Goal: Answer question/provide support

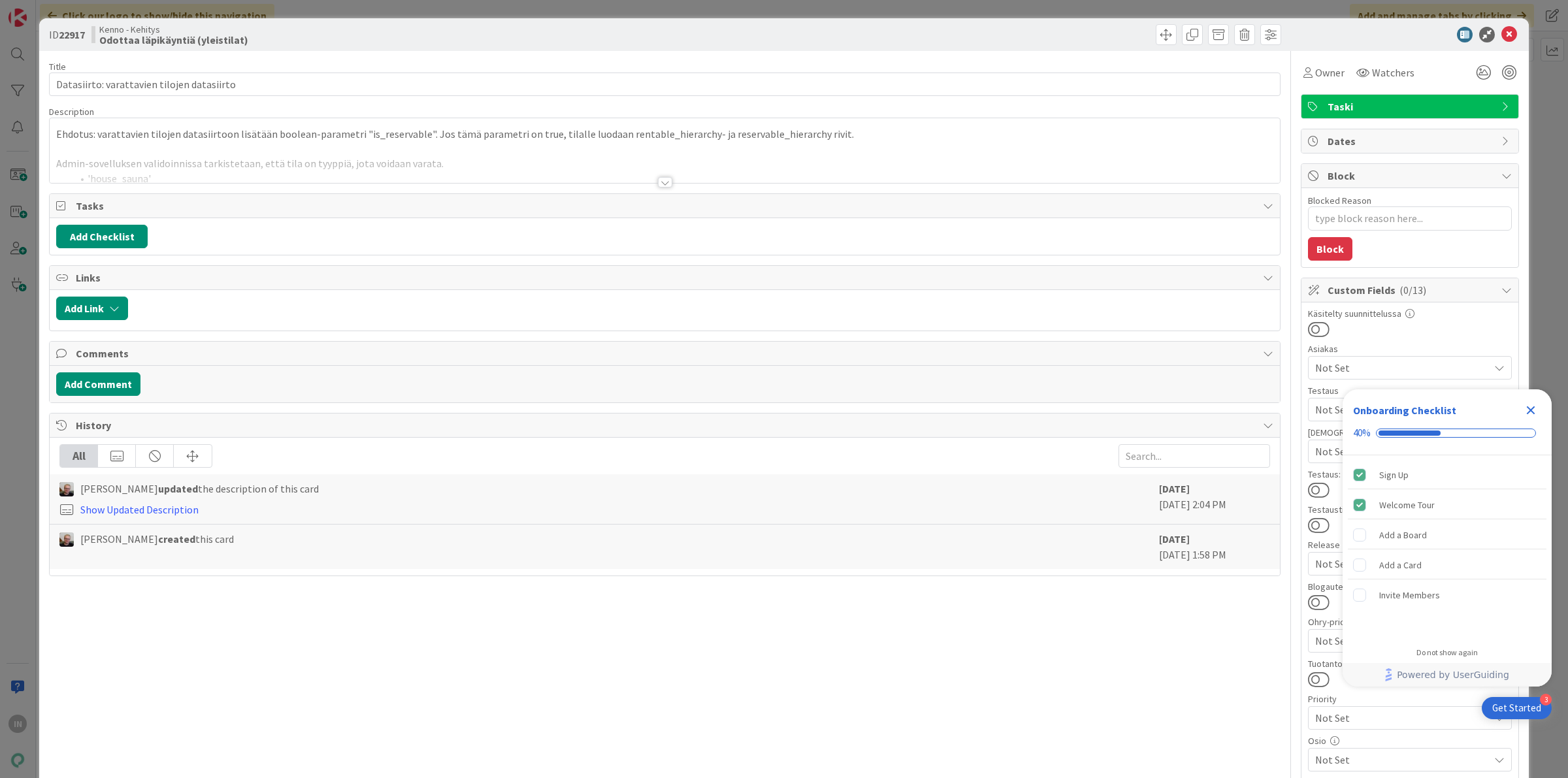
click at [262, 142] on p "Ehdotus: varattavien tilojen datasiirtoon lisätään boolean-parametri "is_reserv…" at bounding box center [664, 134] width 1217 height 15
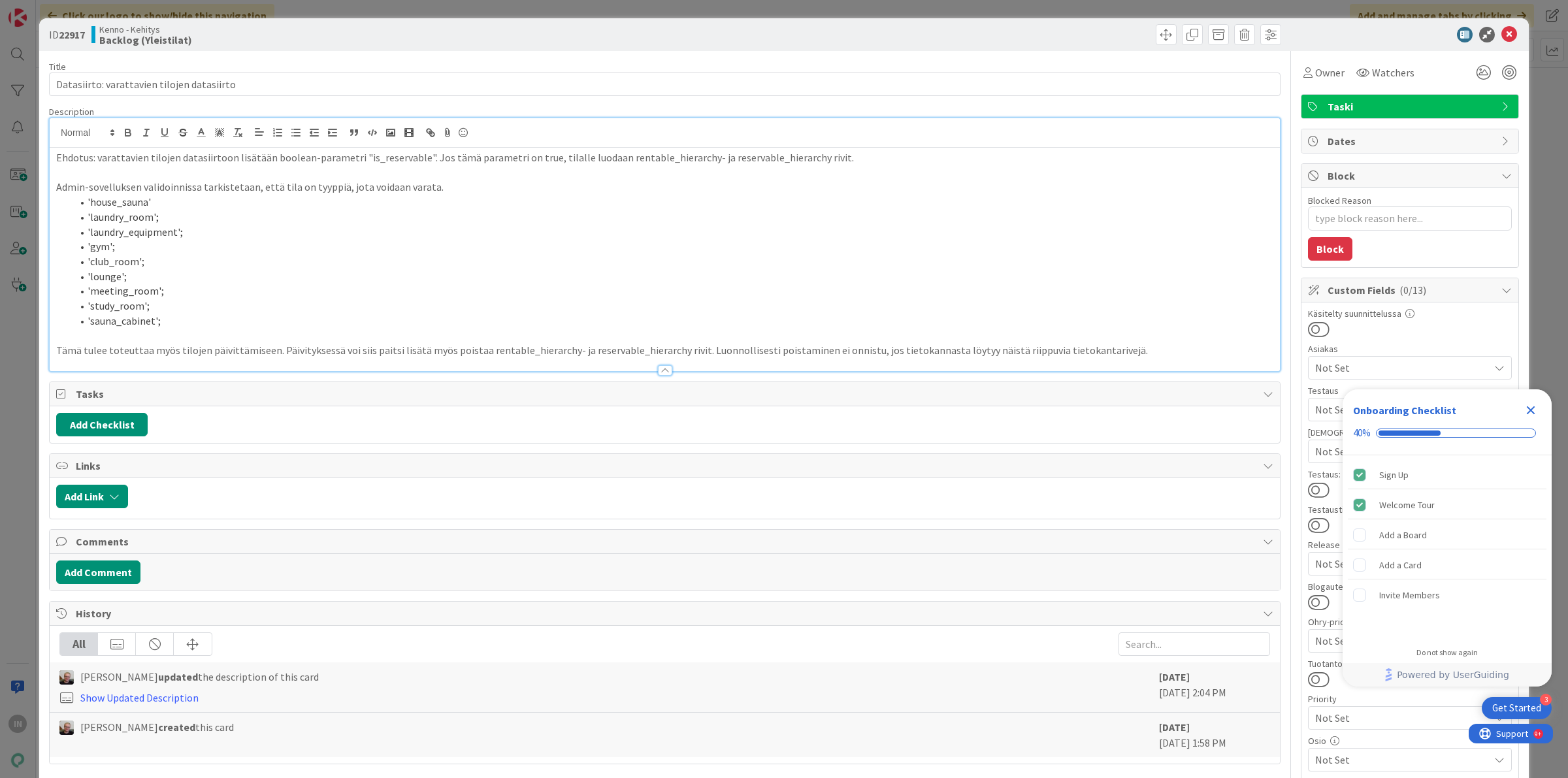
type textarea "x"
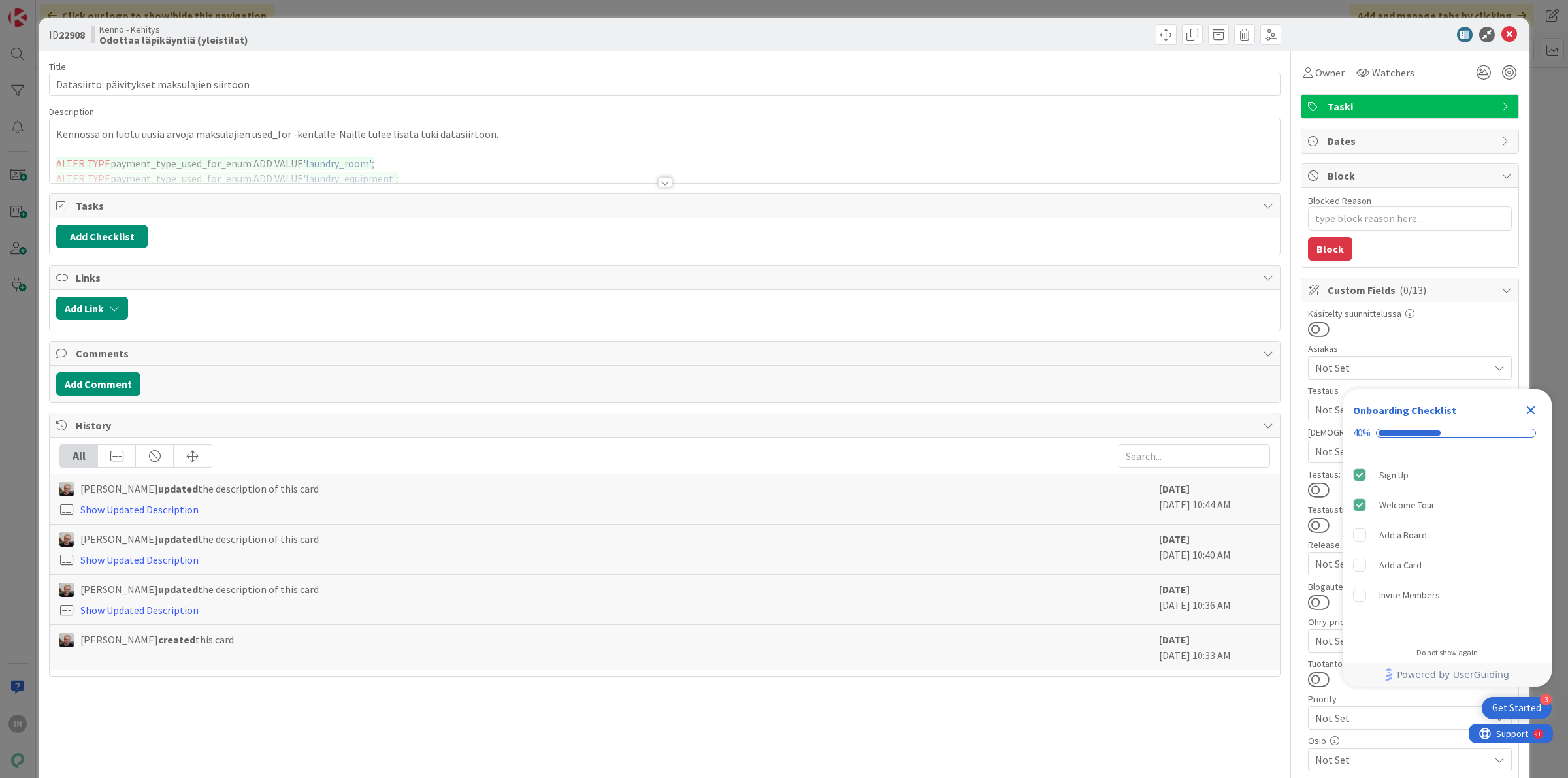
click at [507, 146] on p at bounding box center [664, 149] width 1217 height 15
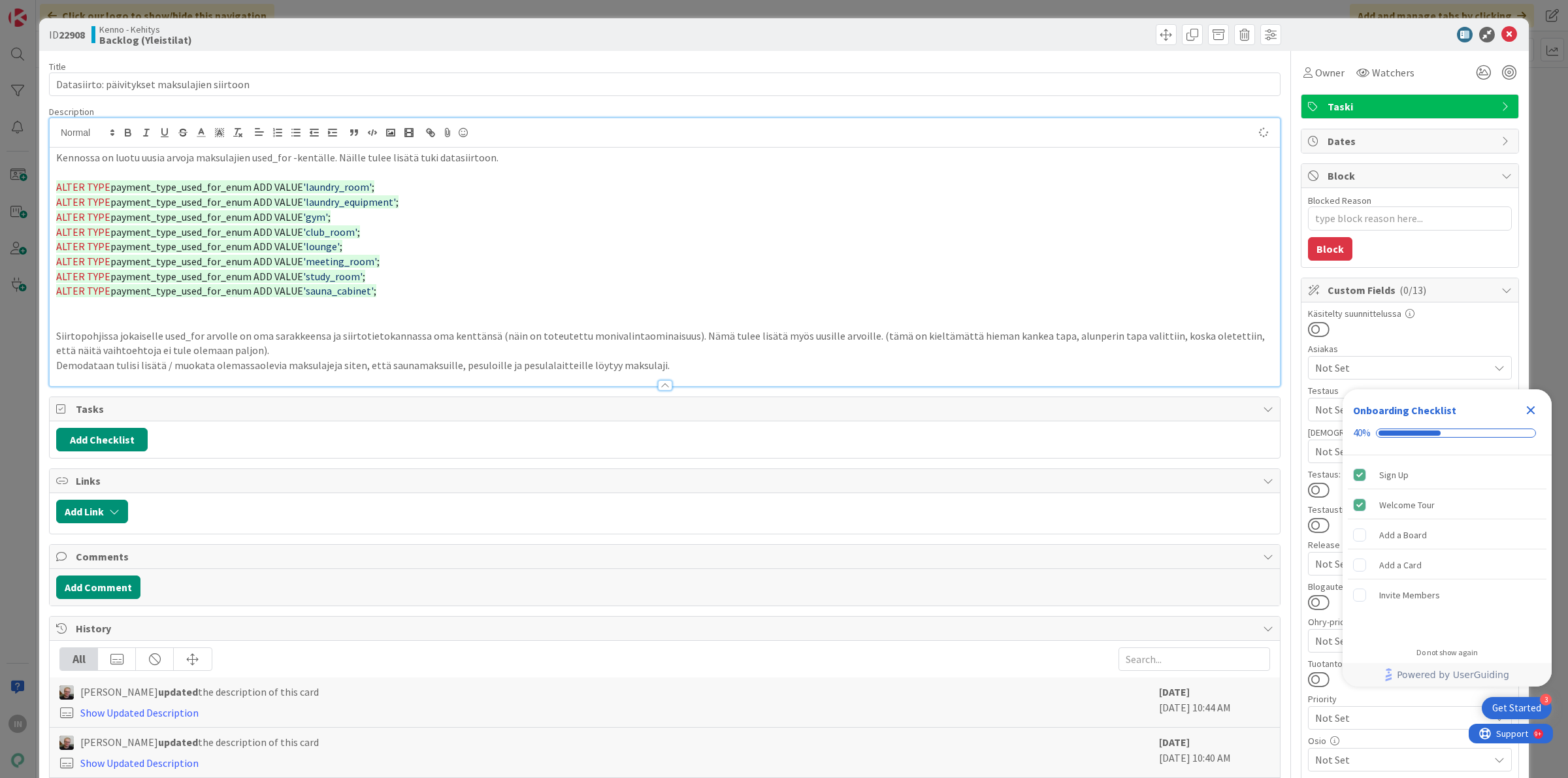
type textarea "x"
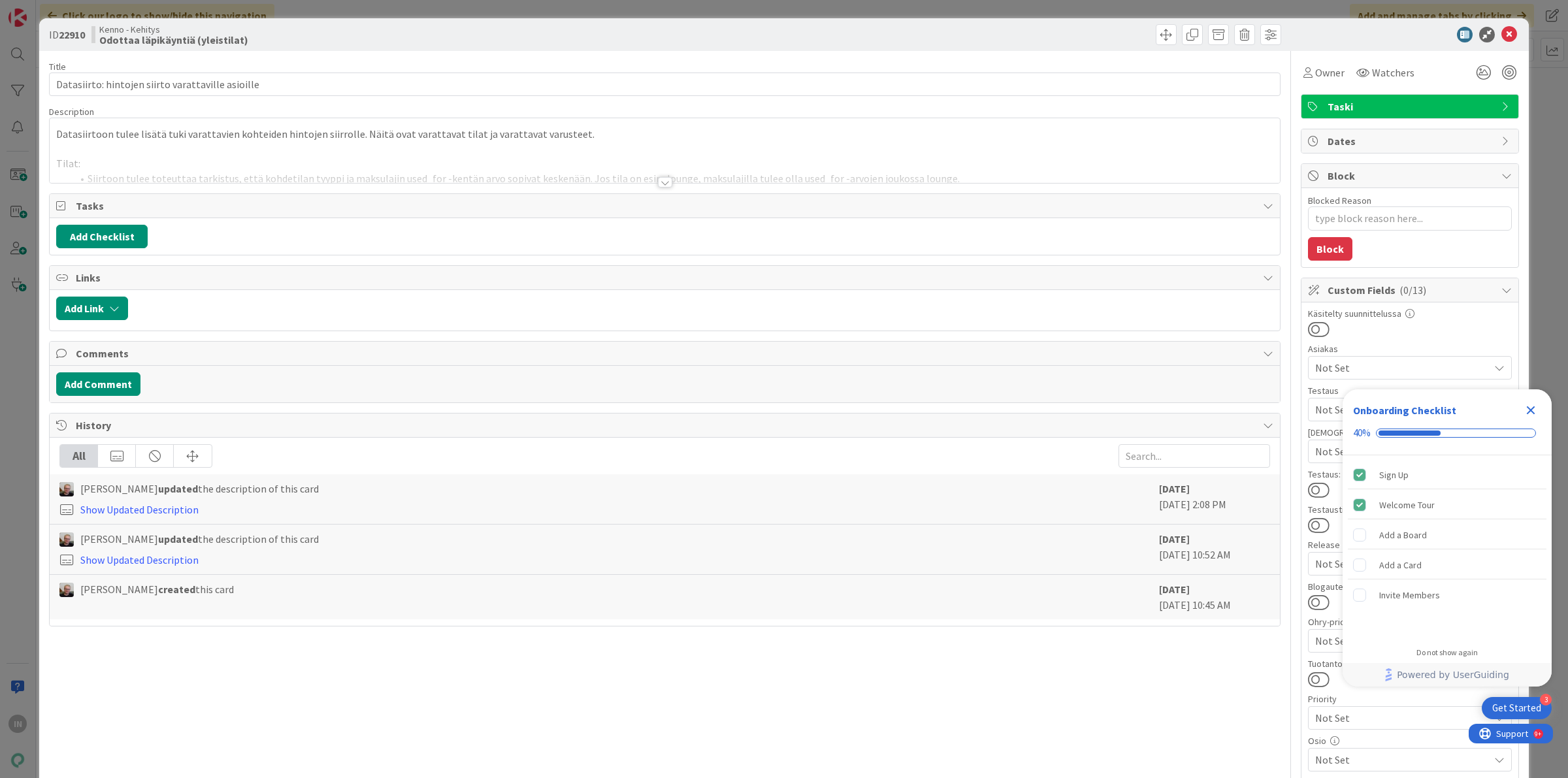
click at [559, 148] on p at bounding box center [664, 149] width 1217 height 15
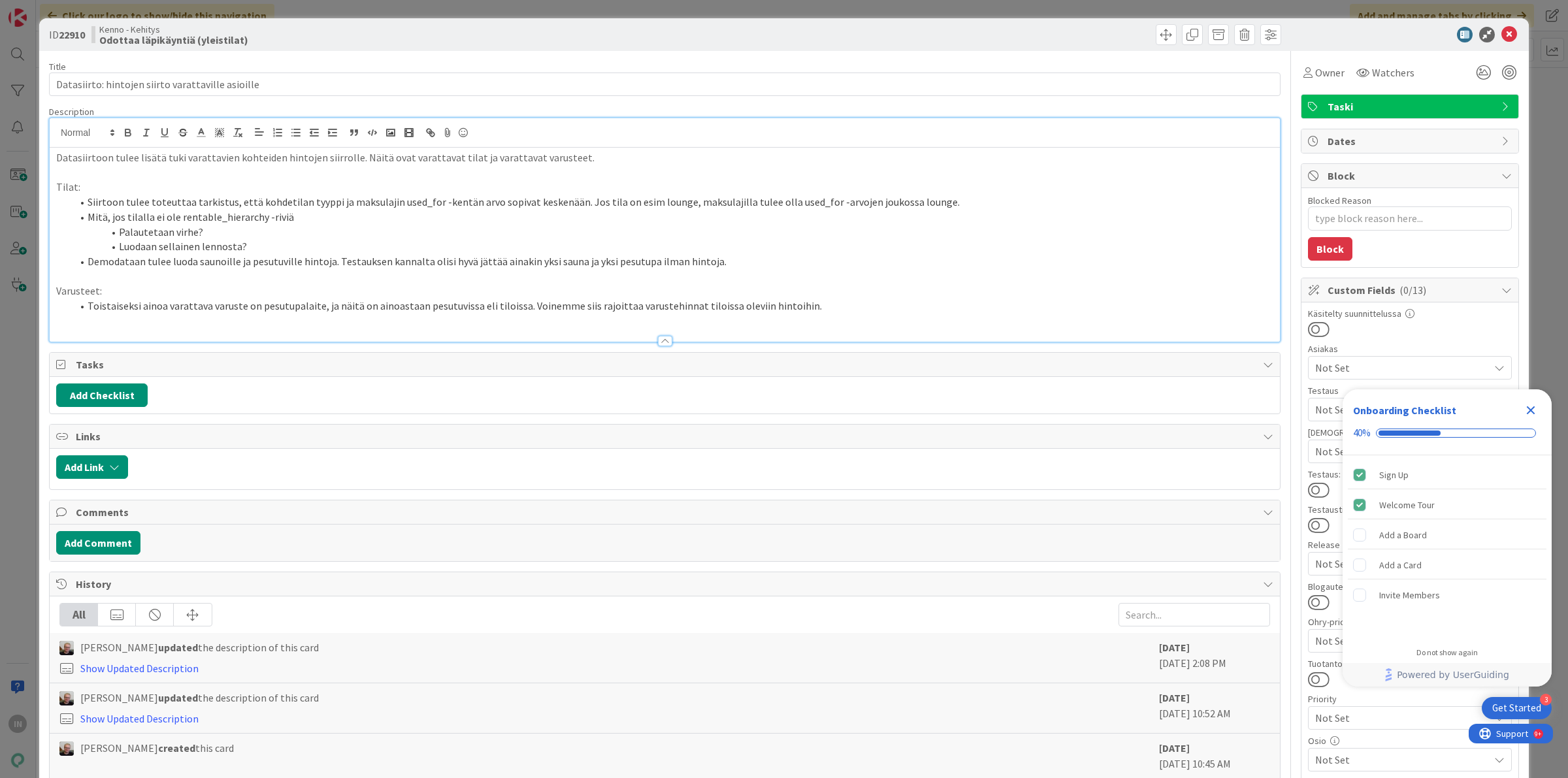
type textarea "x"
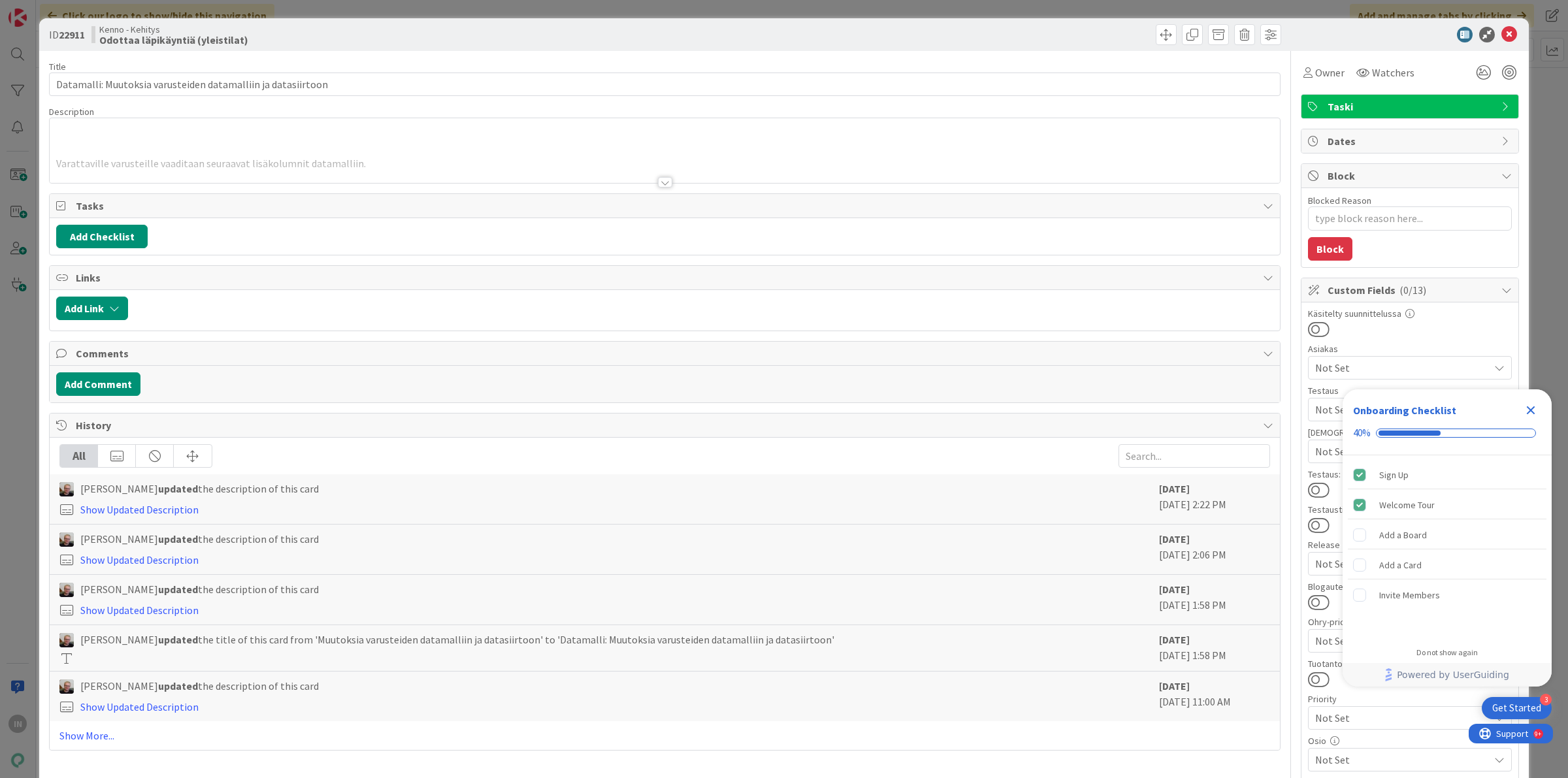
click at [396, 155] on div at bounding box center [665, 166] width 1230 height 34
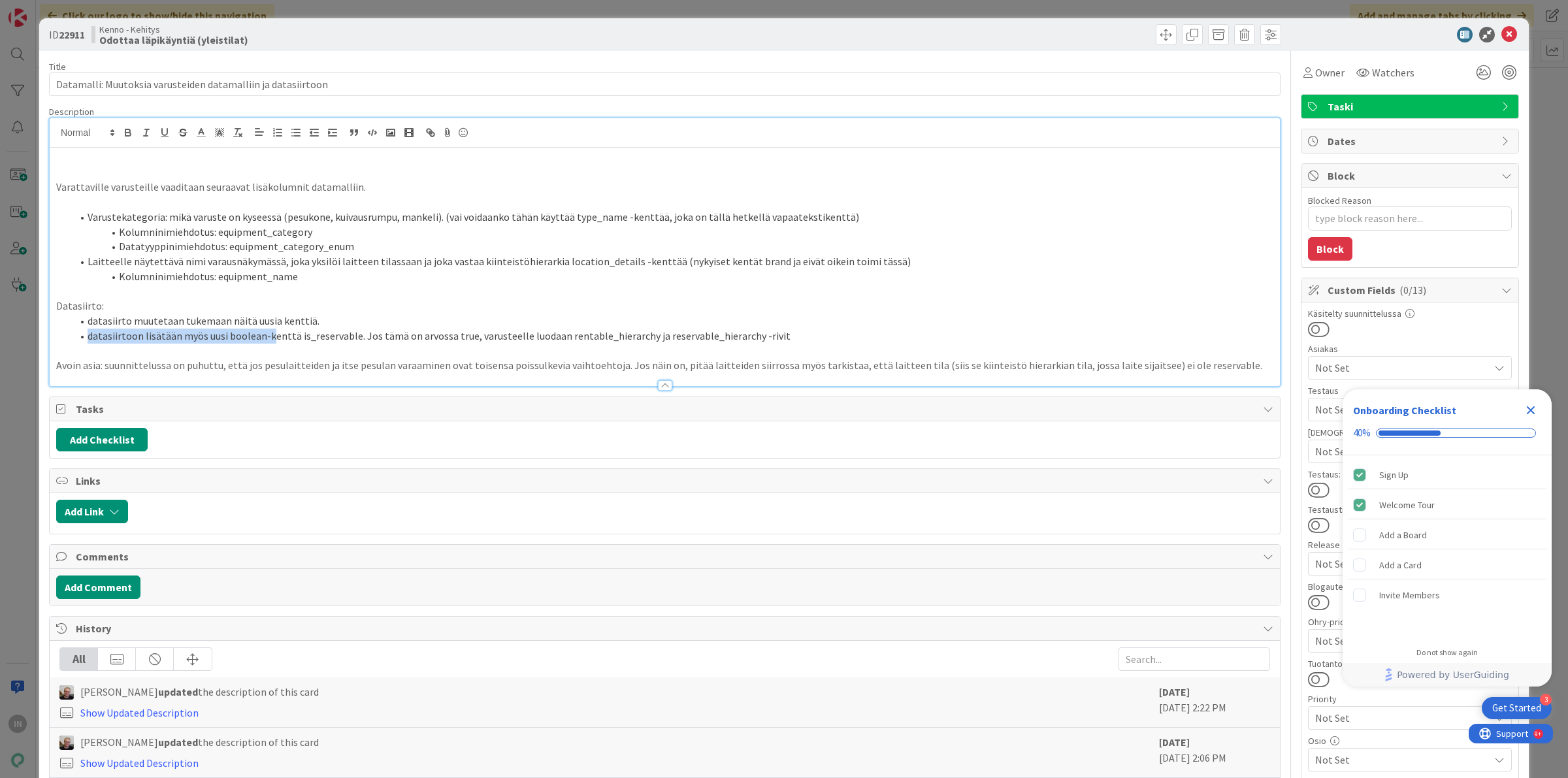
drag, startPoint x: 81, startPoint y: 335, endPoint x: 330, endPoint y: 342, distance: 249.1
click at [268, 342] on li "datasiirtoon lisätään myös uusi boolean-kenttä is_reservable. Jos tämä on arvos…" at bounding box center [672, 336] width 1201 height 15
drag, startPoint x: 330, startPoint y: 342, endPoint x: 342, endPoint y: 342, distance: 12.0
click at [334, 342] on li "datasiirtoon lisätään myös uusi boolean-kenttä is_reservable. Jos tämä on arvos…" at bounding box center [672, 336] width 1201 height 15
click at [267, 359] on p "Avoin asia: suunnittelussa on puhuttu, että jos pesulaitteiden ja itse pesulan …" at bounding box center [664, 366] width 1217 height 15
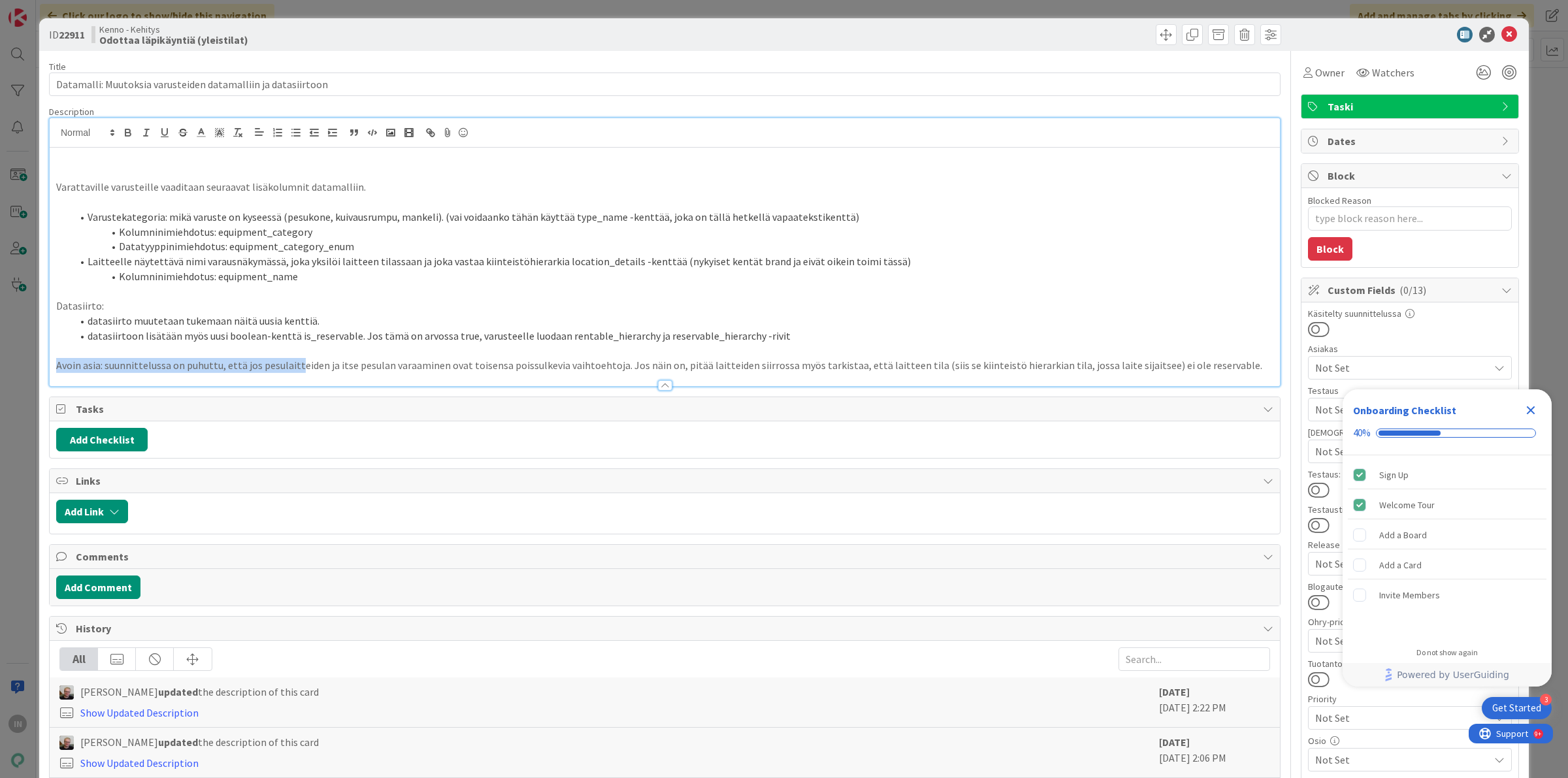
drag, startPoint x: 57, startPoint y: 368, endPoint x: 298, endPoint y: 370, distance: 241.0
click at [298, 370] on p "Avoin asia: suunnittelussa on puhuttu, että jos pesulaitteiden ja itse pesulan …" at bounding box center [664, 366] width 1217 height 15
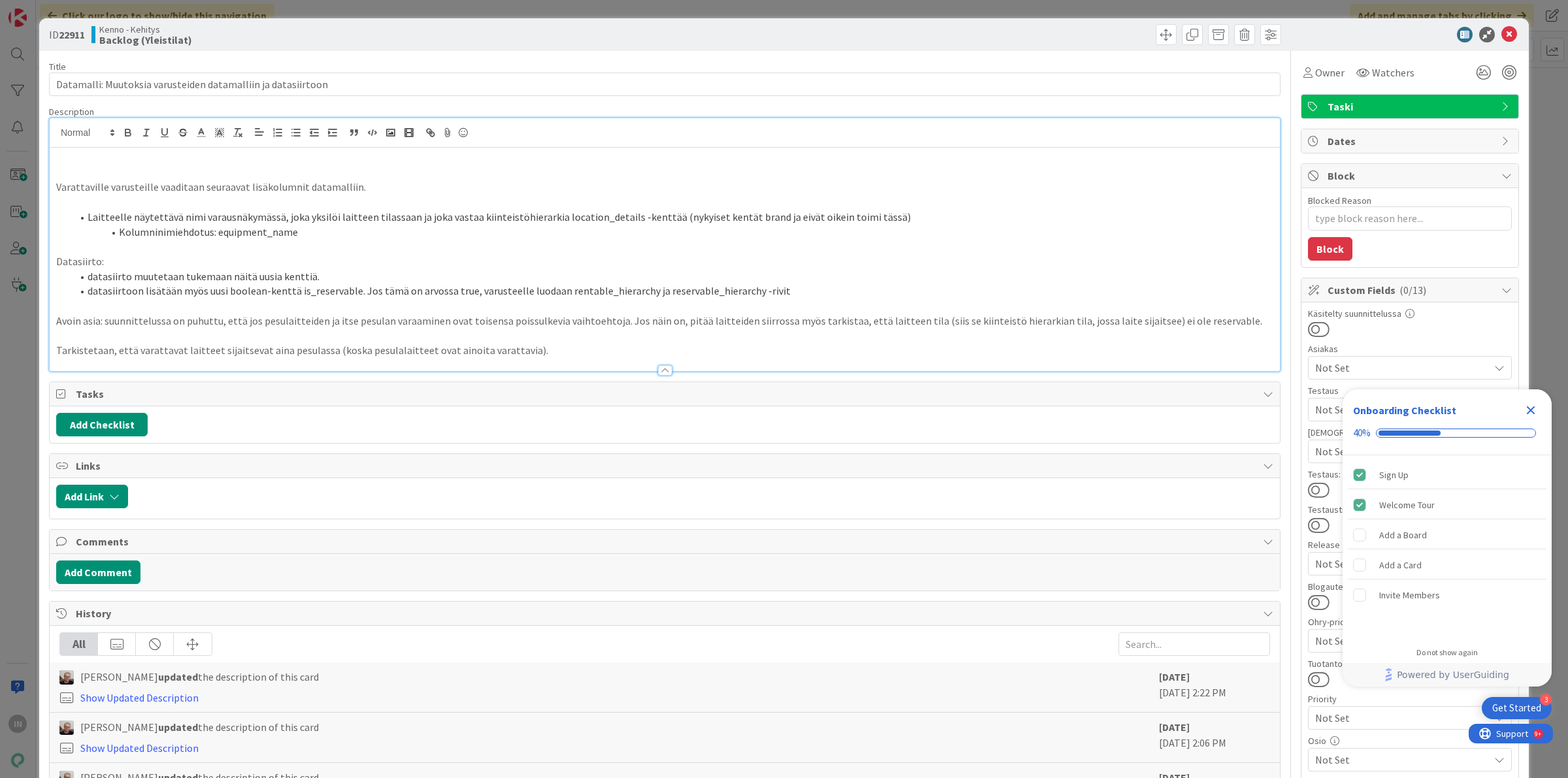
type textarea "x"
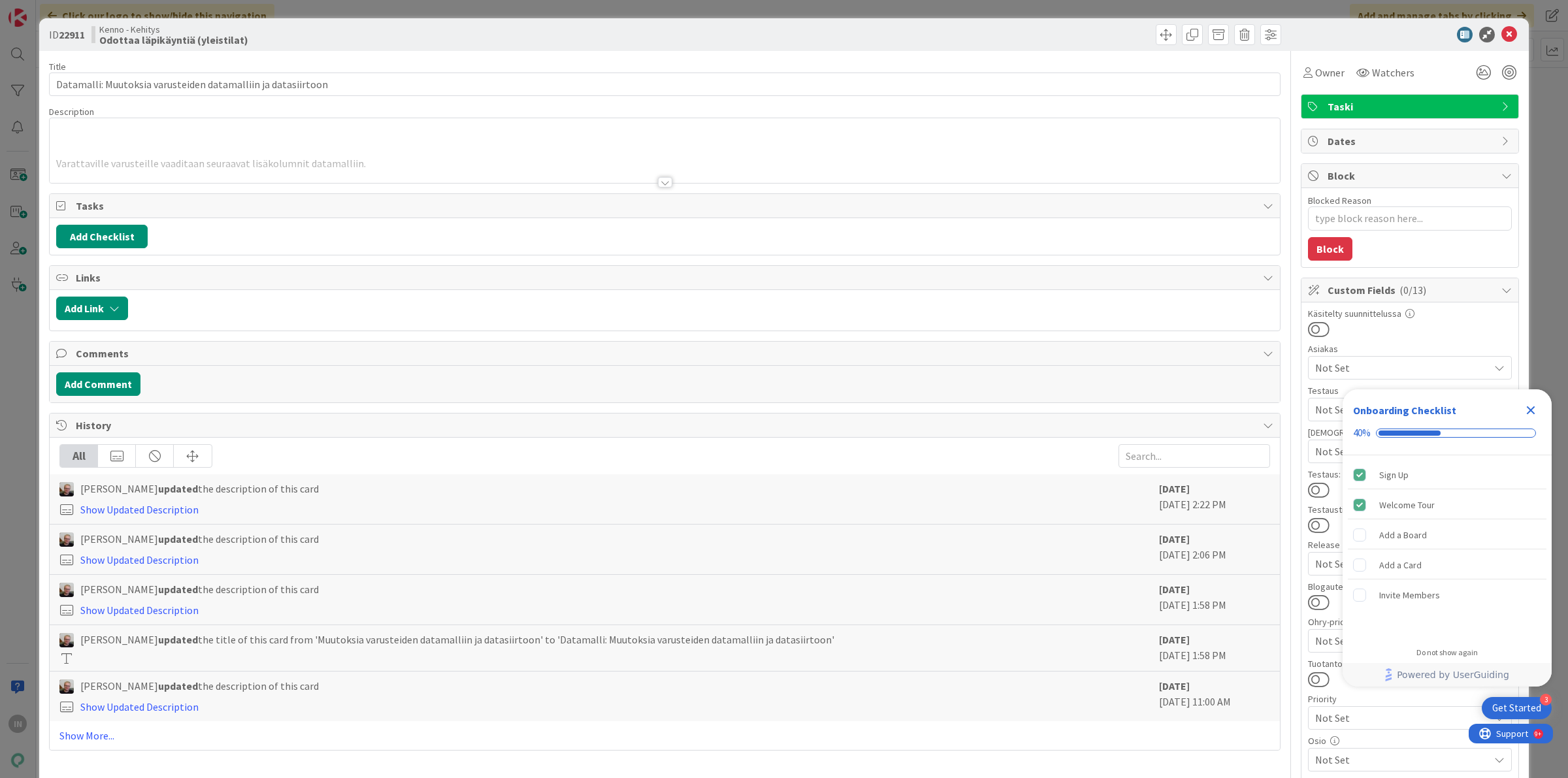
click at [658, 183] on div at bounding box center [665, 182] width 15 height 11
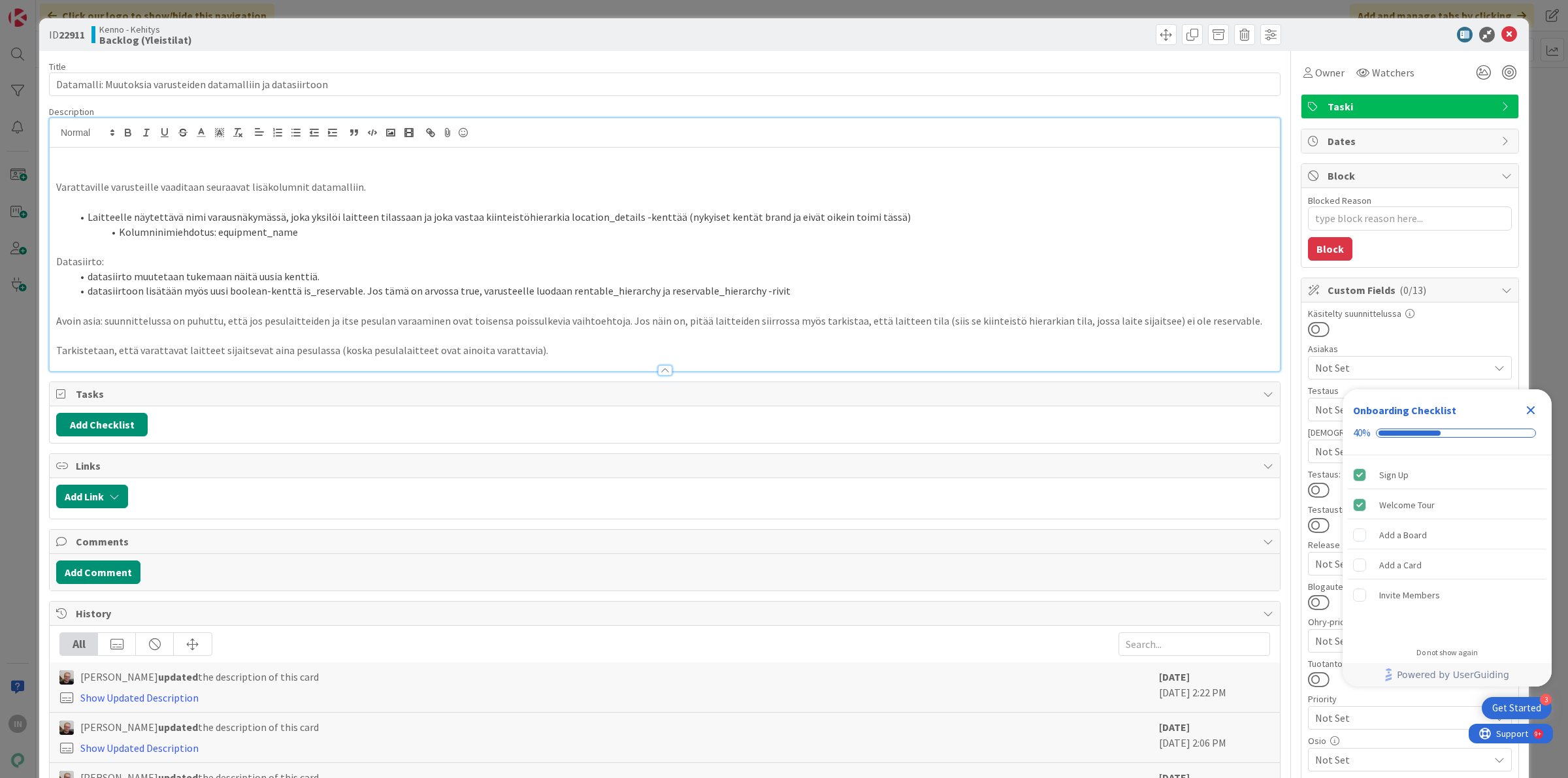
type textarea "x"
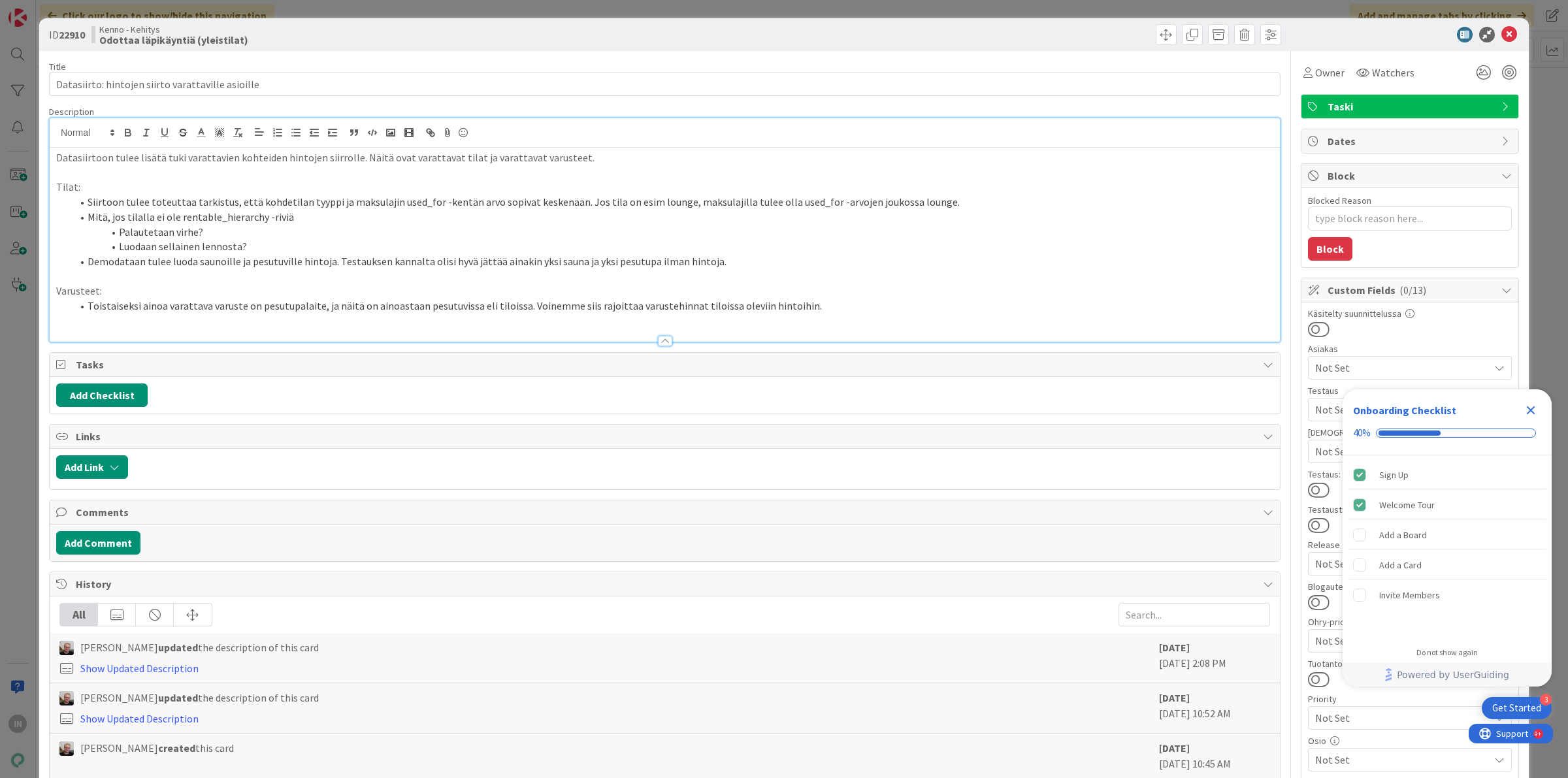
click at [119, 232] on span at bounding box center [119, 232] width 0 height 15
drag, startPoint x: 122, startPoint y: 203, endPoint x: 766, endPoint y: 200, distance: 644.0
click at [814, 200] on li "Siirtoon tulee toteuttaa tarkistus, että kohdetilan tyyppi ja maksulajin used_f…" at bounding box center [672, 202] width 1201 height 15
click at [269, 227] on li "Palautetaan virhe?" at bounding box center [672, 232] width 1201 height 15
drag, startPoint x: 167, startPoint y: 220, endPoint x: 304, endPoint y: 214, distance: 137.1
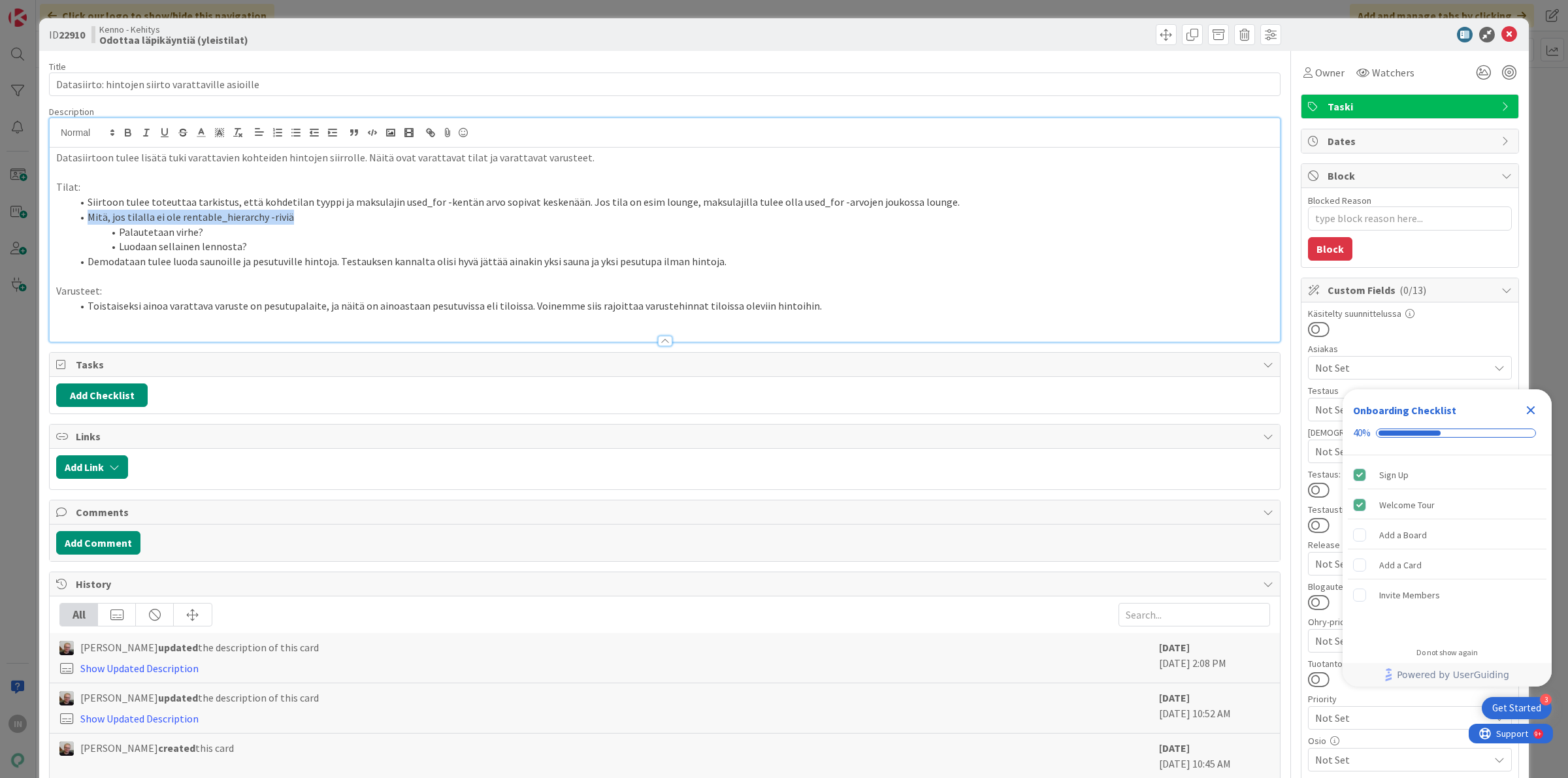
click at [304, 213] on li "Mitä, jos tilalla ei ole rentable_hierarchy -riviä" at bounding box center [672, 217] width 1201 height 15
drag, startPoint x: 137, startPoint y: 247, endPoint x: 286, endPoint y: 252, distance: 149.1
click at [281, 252] on li "Luodaan sellainen lennosta?" at bounding box center [672, 246] width 1201 height 15
drag, startPoint x: 85, startPoint y: 202, endPoint x: 304, endPoint y: 219, distance: 219.7
click at [304, 219] on ol "Siirtoon tulee toteuttaa tarkistus, että kohdetilan tyyppi ja maksulajin used_f…" at bounding box center [664, 232] width 1217 height 74
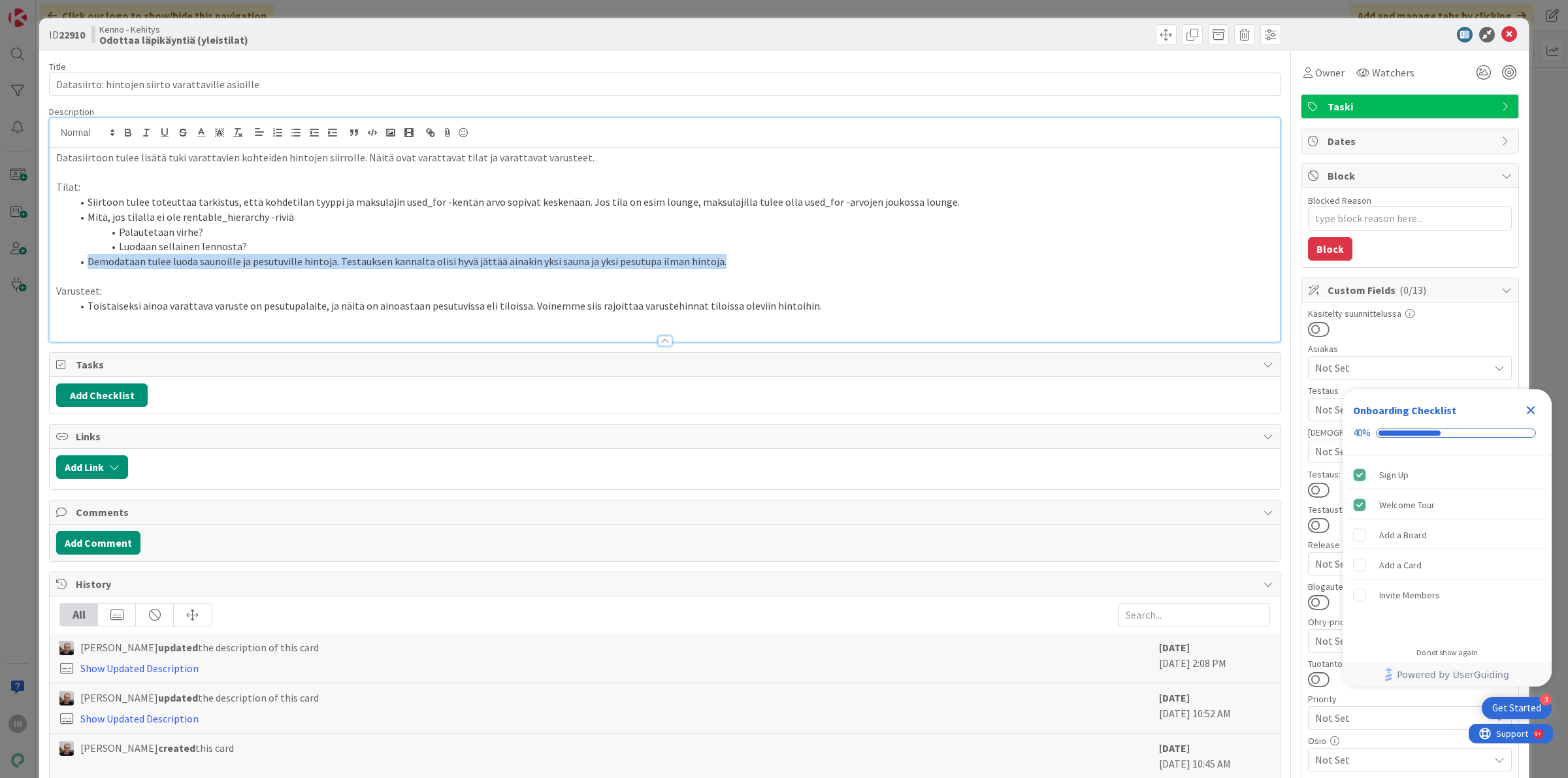
drag, startPoint x: 86, startPoint y: 267, endPoint x: 756, endPoint y: 261, distance: 670.0
click at [756, 261] on li "Demodataan tulee luoda saunoille ja pesutuville hintoja. Testauksen kannalta ol…" at bounding box center [672, 261] width 1201 height 15
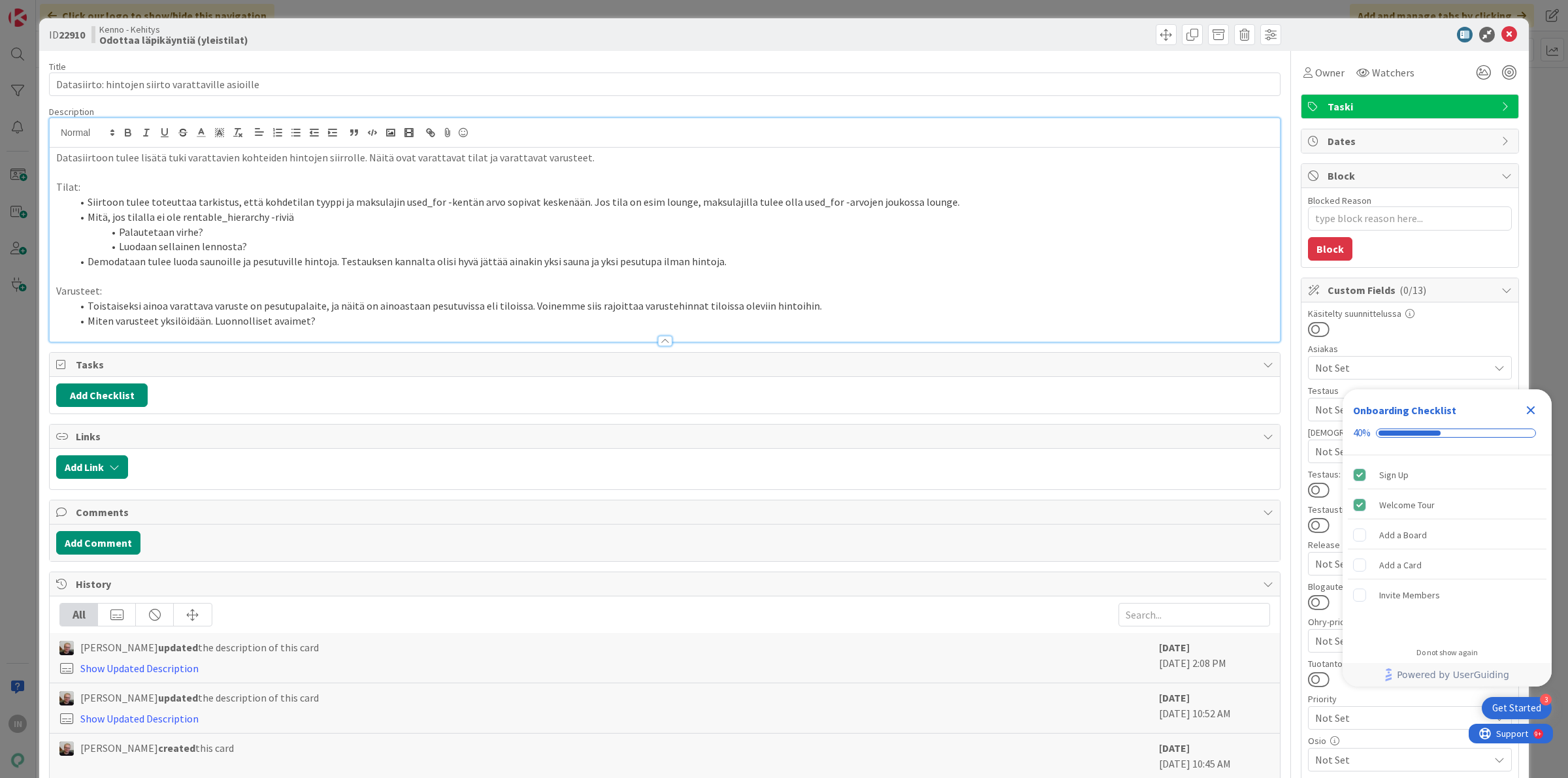
type textarea "x"
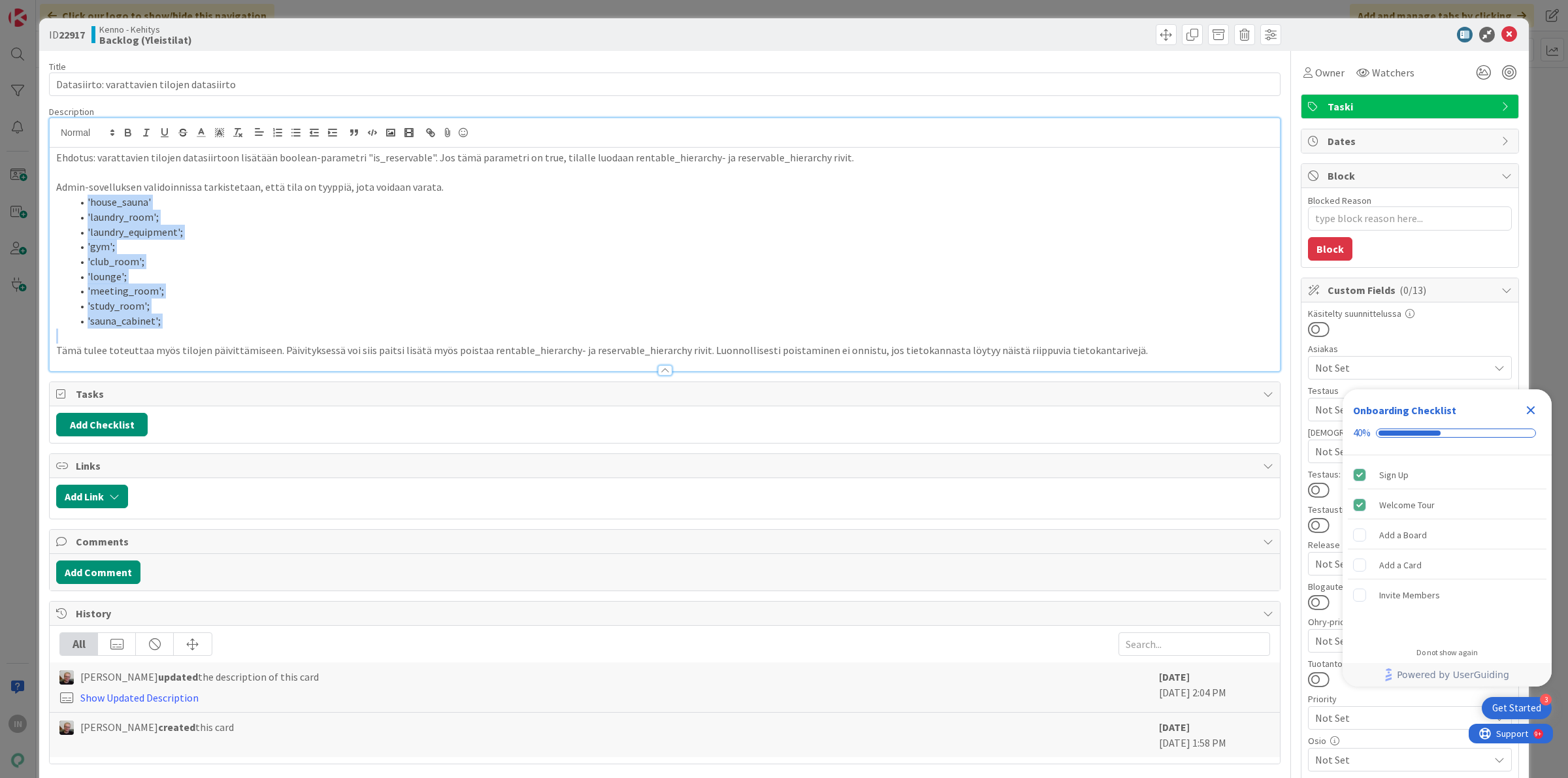
drag, startPoint x: 79, startPoint y: 206, endPoint x: 219, endPoint y: 332, distance: 188.4
click at [219, 332] on div "Ehdotus: varattavien tilojen datasiirtoon lisätään boolean-parametri "is_reserv…" at bounding box center [665, 260] width 1230 height 223
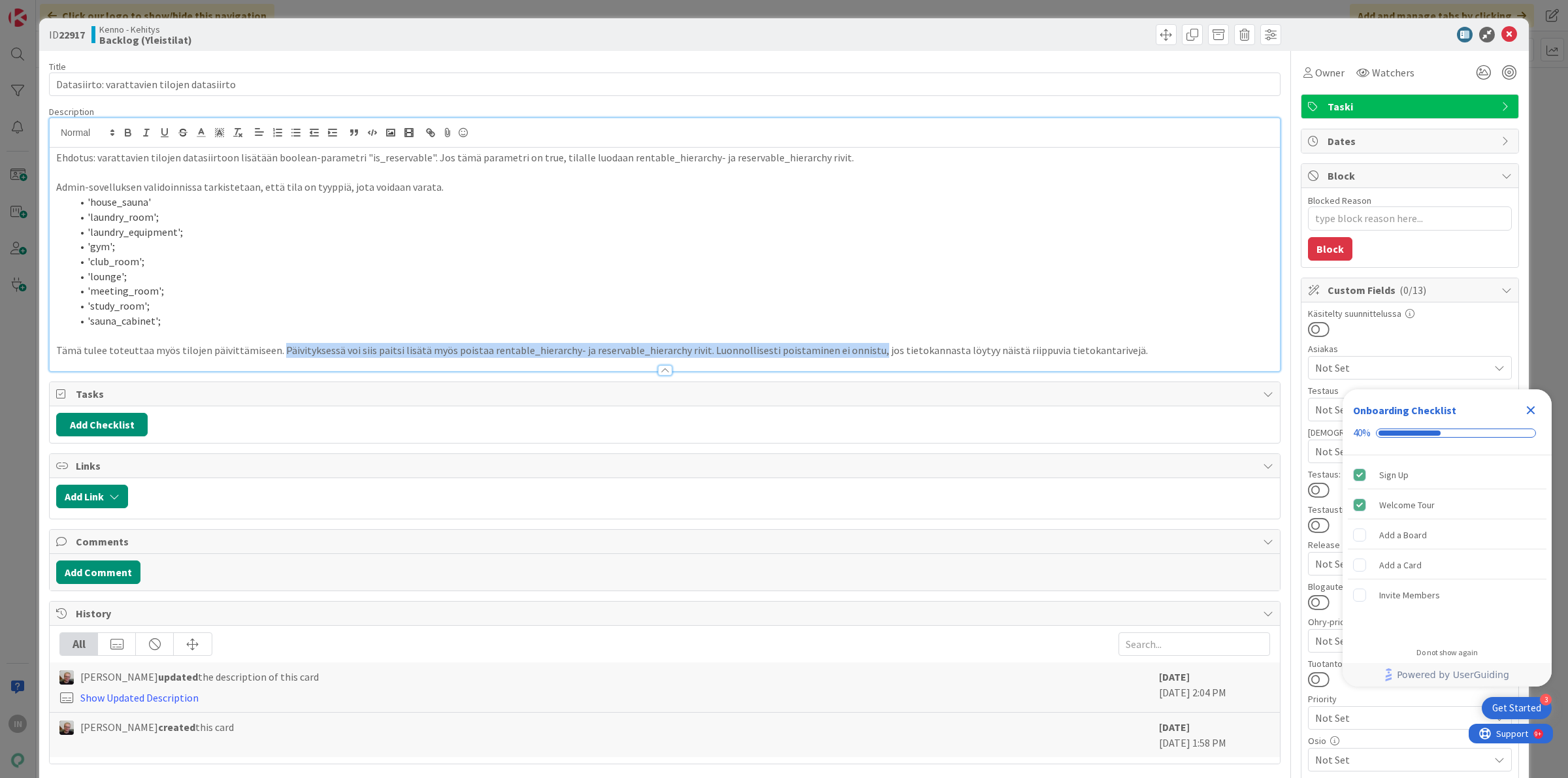
drag, startPoint x: 274, startPoint y: 348, endPoint x: 857, endPoint y: 353, distance: 583.0
click at [857, 353] on p "Tämä tulee toteuttaa myös tilojen päivittämiseen. Päivityksessä voi siis paitsi…" at bounding box center [664, 350] width 1217 height 15
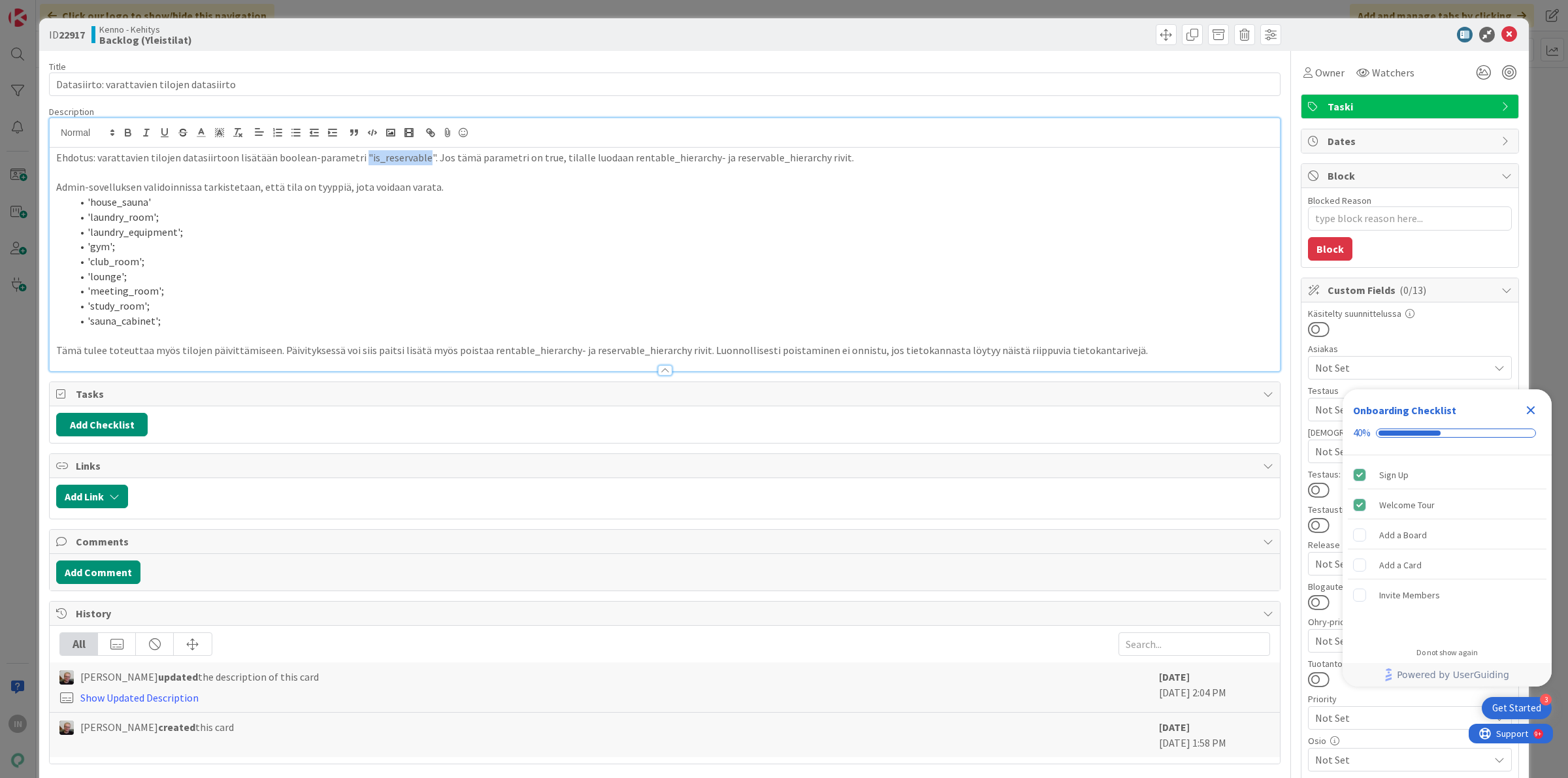
drag, startPoint x: 355, startPoint y: 155, endPoint x: 415, endPoint y: 159, distance: 60.1
click at [415, 159] on p "Ehdotus: varattavien tilojen datasiirtoon lisätään boolean-parametri "is_reserv…" at bounding box center [664, 158] width 1217 height 15
drag, startPoint x: 573, startPoint y: 351, endPoint x: 669, endPoint y: 353, distance: 96.0
click at [669, 353] on p "Tämä tulee toteuttaa myös tilojen päivittämiseen. Päivityksessä voi siis paitsi…" at bounding box center [664, 350] width 1217 height 15
type textarea "x"
